Goal: Find specific page/section: Find specific page/section

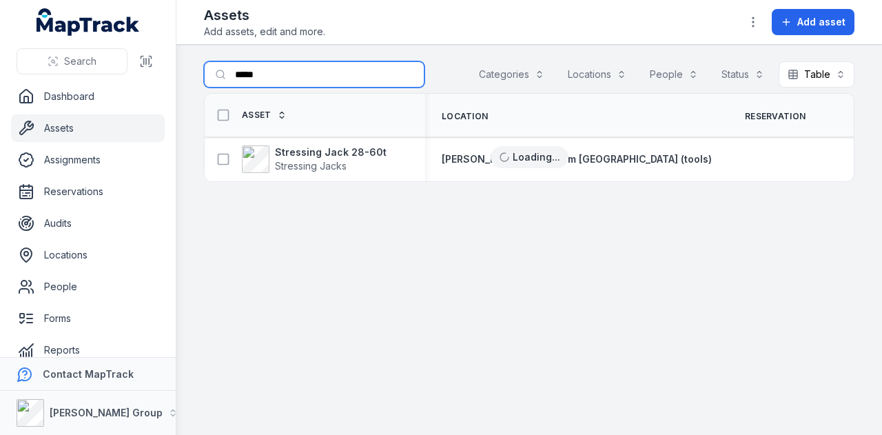
click at [358, 72] on input "*****" at bounding box center [314, 74] width 220 height 26
type input "*"
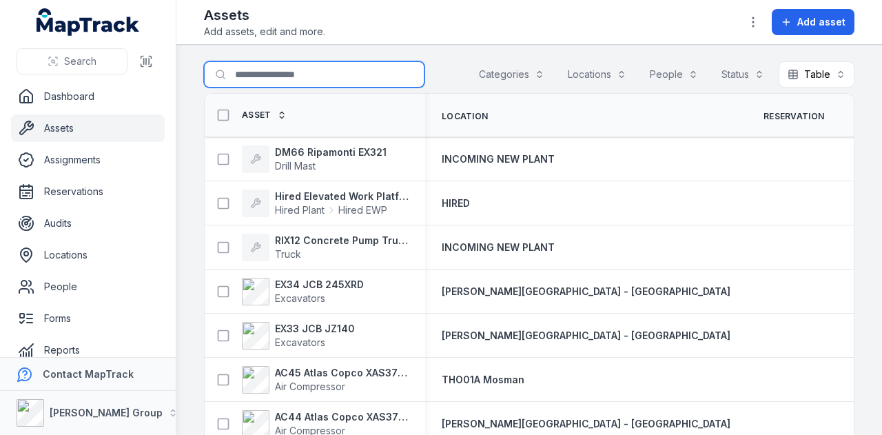
click at [358, 72] on input "Search for assets" at bounding box center [314, 74] width 220 height 26
click at [435, 60] on main "Search for assets Categories Locations People Status Table ***** Asset Location…" at bounding box center [528, 240] width 705 height 390
click at [107, 111] on ul "Dashboard Assets Assignments Reservations Audits Locations People Forms Reports…" at bounding box center [88, 255] width 154 height 344
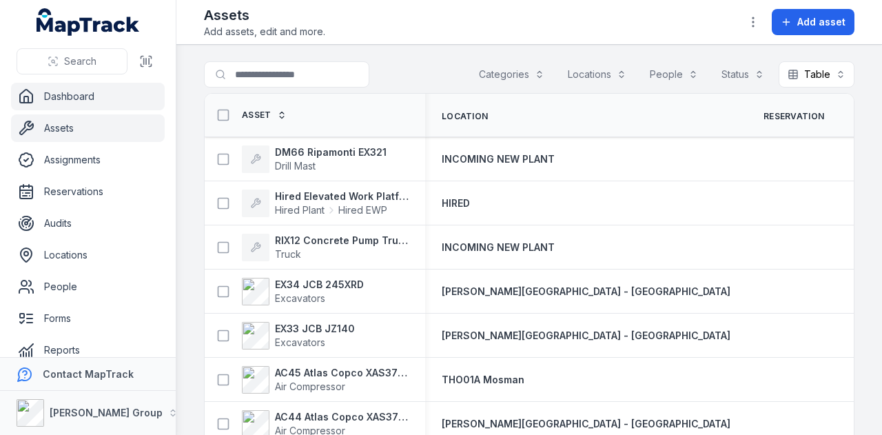
click at [113, 94] on link "Dashboard" at bounding box center [88, 97] width 154 height 28
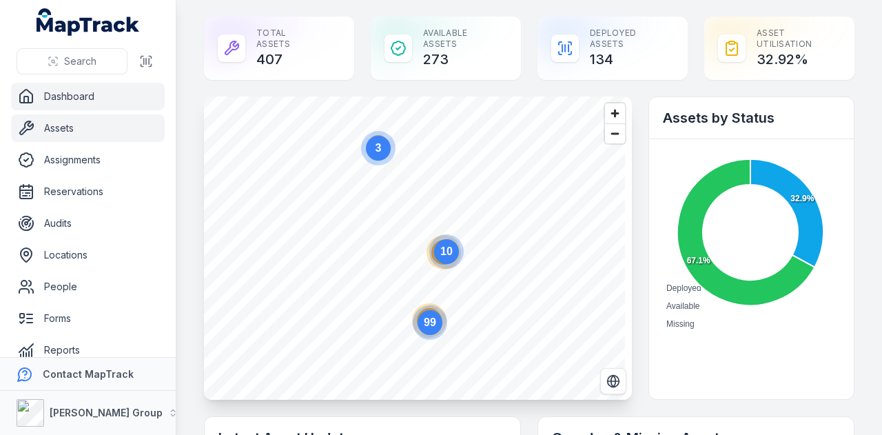
click at [128, 125] on link "Assets" at bounding box center [88, 128] width 154 height 28
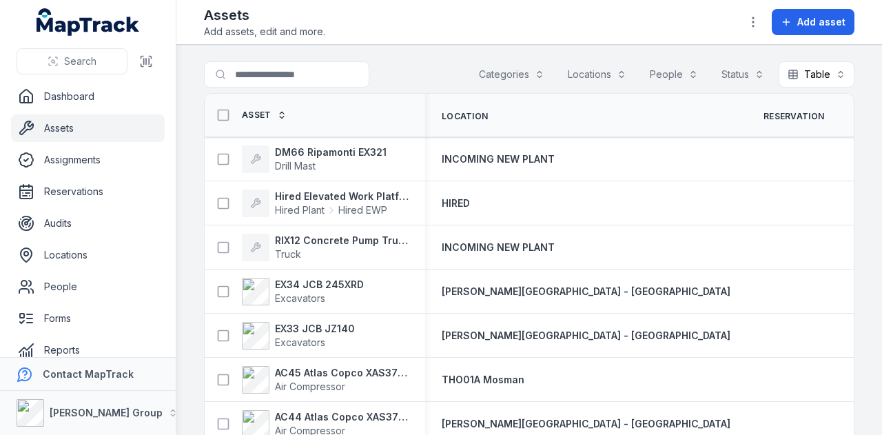
click at [495, 76] on button "Categories" at bounding box center [511, 74] width 83 height 26
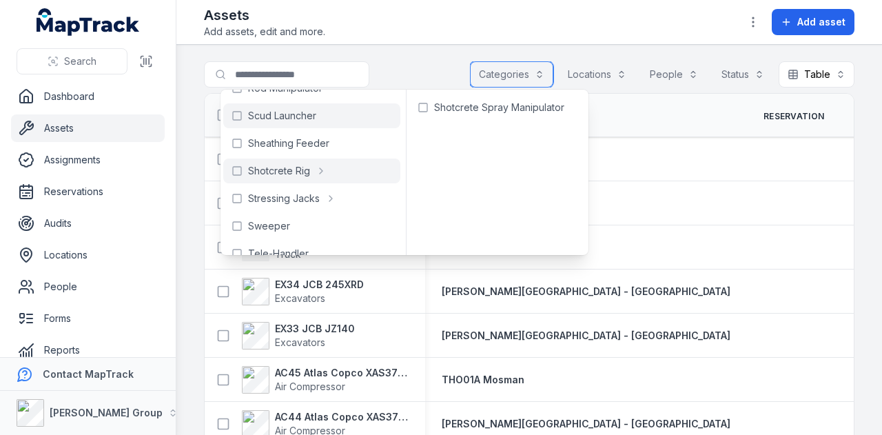
scroll to position [670, 0]
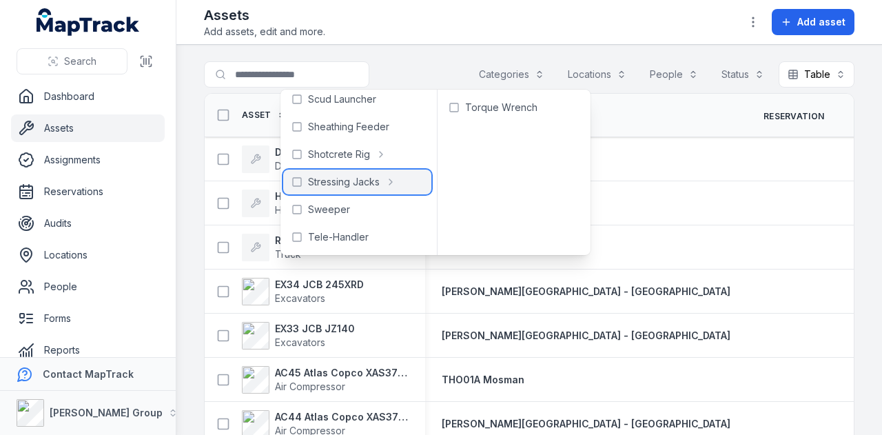
click at [321, 180] on span "Stressing Jacks" at bounding box center [344, 182] width 72 height 14
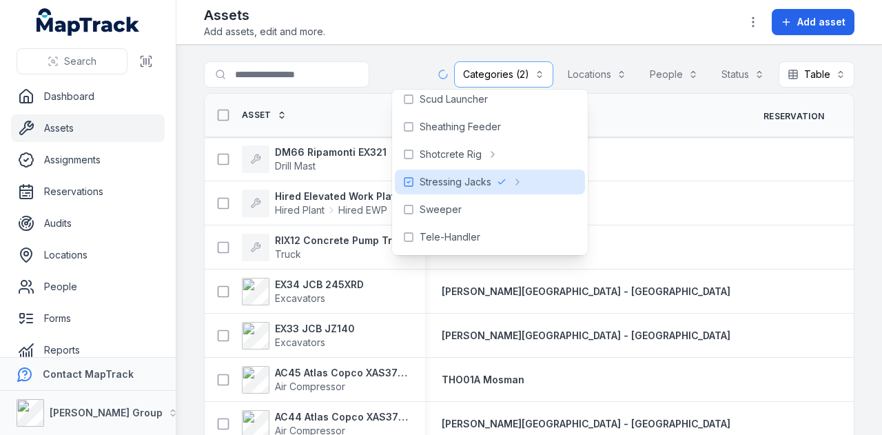
click at [416, 66] on div at bounding box center [314, 74] width 220 height 26
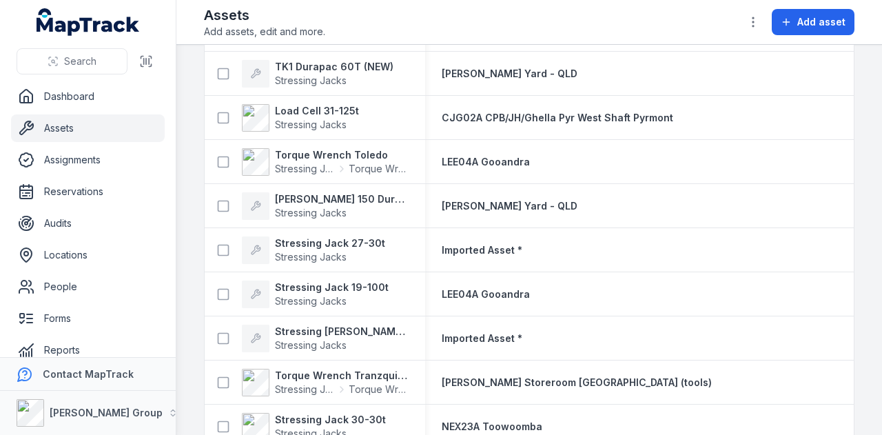
scroll to position [437, 0]
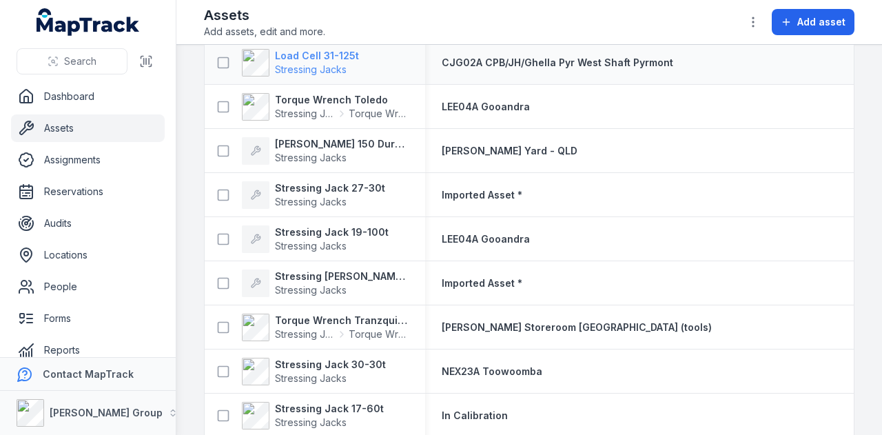
click at [304, 123] on div "Torque Wrench Toledo Stressing Jacks Torque Wrench" at bounding box center [315, 106] width 220 height 39
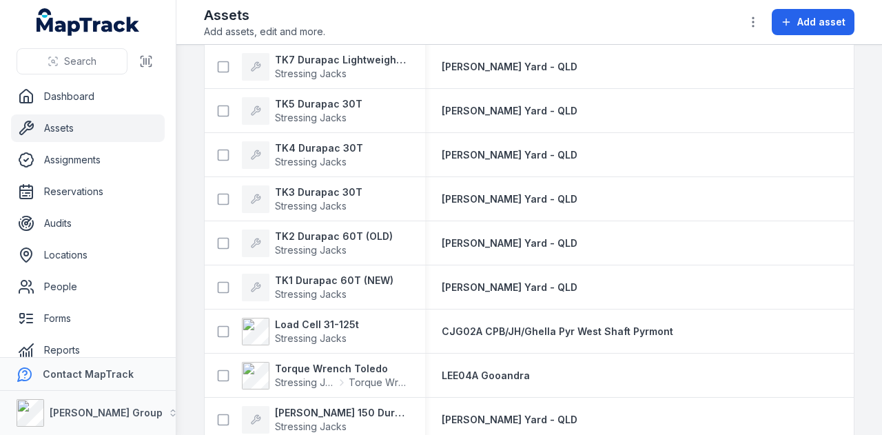
scroll to position [0, 0]
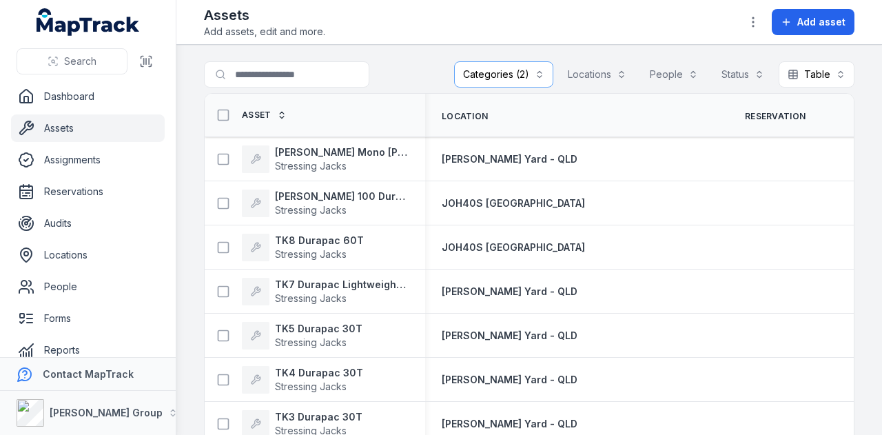
click at [521, 78] on button "Categories (2)" at bounding box center [503, 74] width 99 height 26
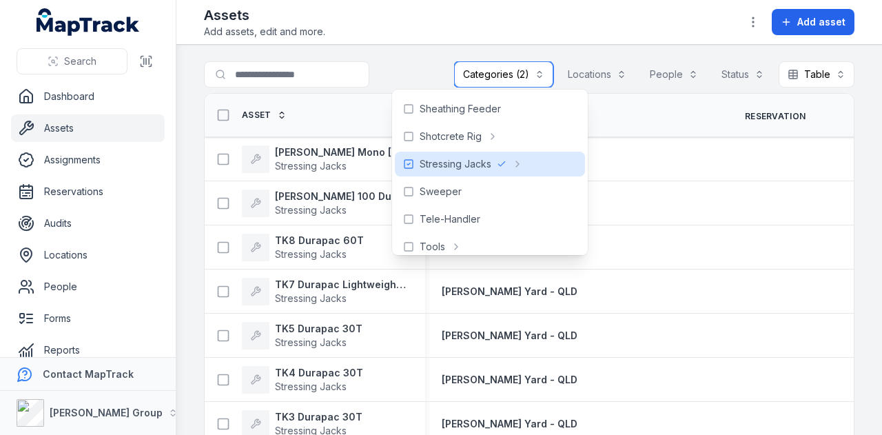
scroll to position [689, 0]
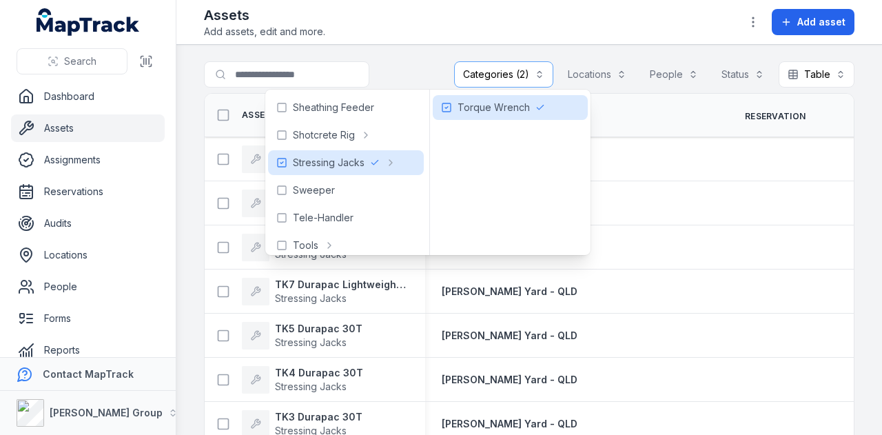
click at [464, 160] on div "Torque Wrench" at bounding box center [509, 172] width 161 height 165
click at [372, 165] on icon at bounding box center [375, 163] width 6 height 4
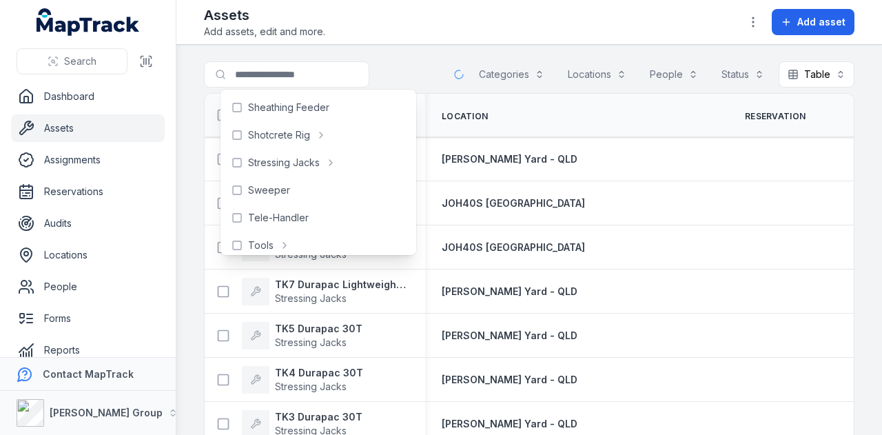
click at [402, 43] on header "Toggle Navigation Assets Add assets, edit and more. Add asset" at bounding box center [528, 22] width 705 height 45
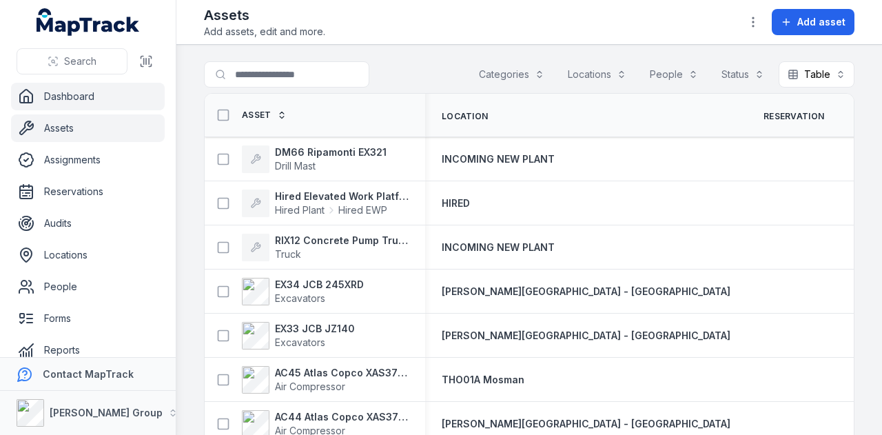
click at [110, 89] on link "Dashboard" at bounding box center [88, 97] width 154 height 28
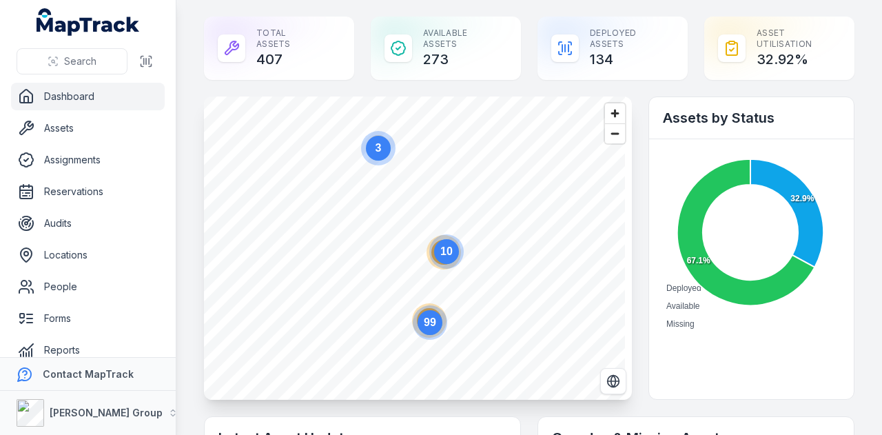
click at [109, 91] on link "Dashboard" at bounding box center [88, 97] width 154 height 28
